Goal: Navigation & Orientation: Find specific page/section

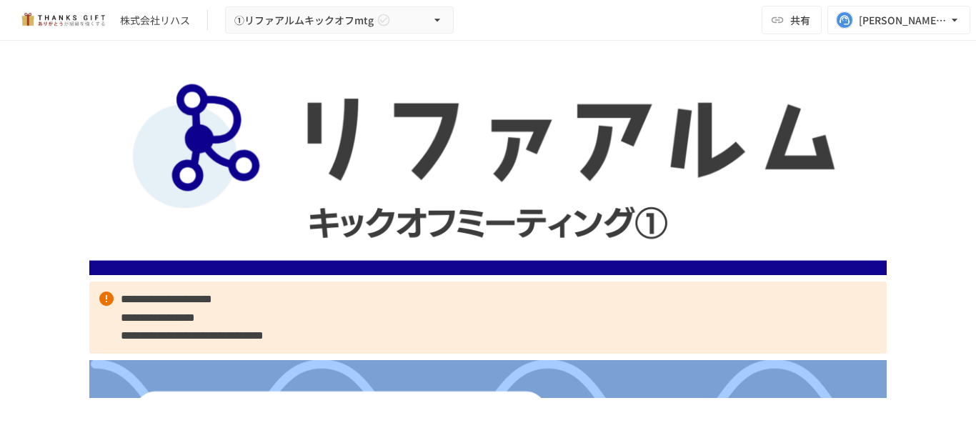
scroll to position [4759, 0]
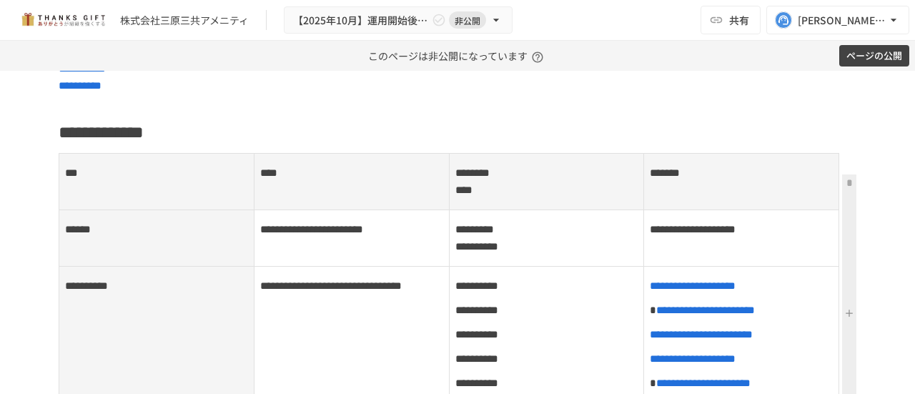
scroll to position [614, 0]
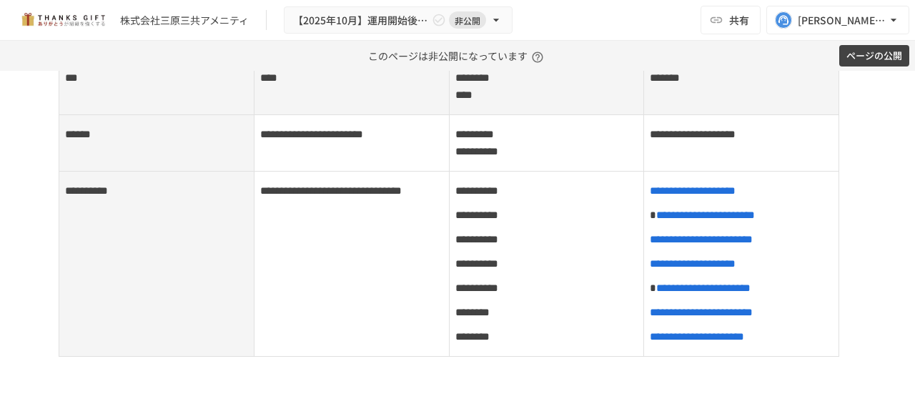
scroll to position [663, 0]
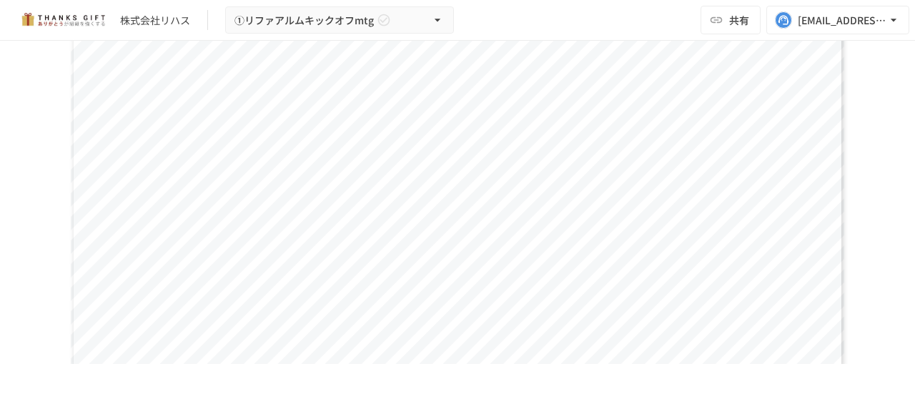
scroll to position [971, 0]
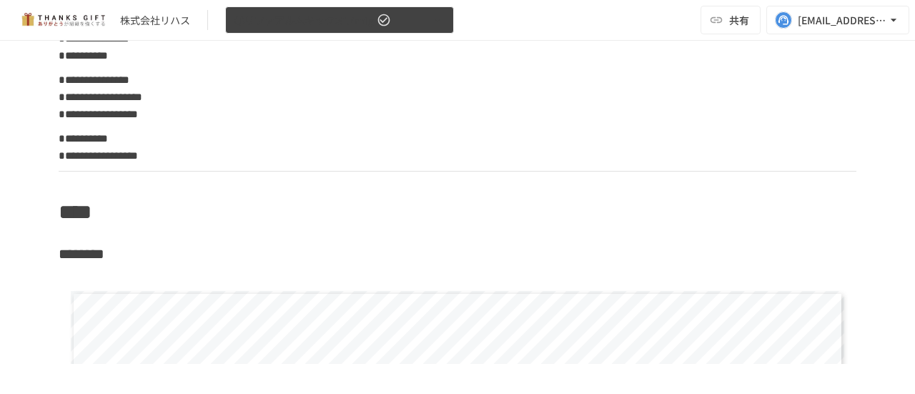
click at [417, 21] on button "①リファアルムキックオフmtg" at bounding box center [339, 20] width 229 height 28
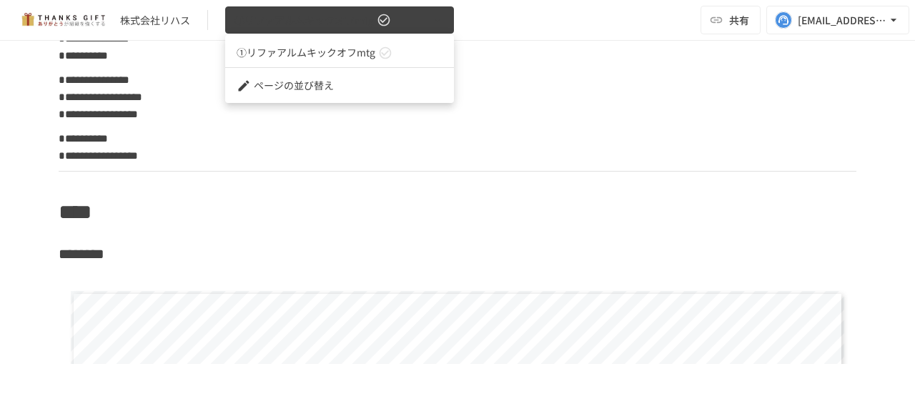
click at [417, 21] on div at bounding box center [457, 197] width 915 height 394
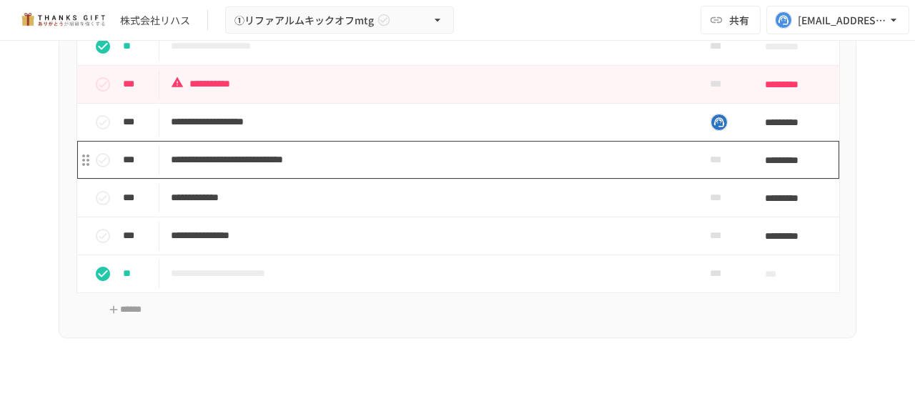
scroll to position [6117, 0]
